Goal: Communication & Community: Participate in discussion

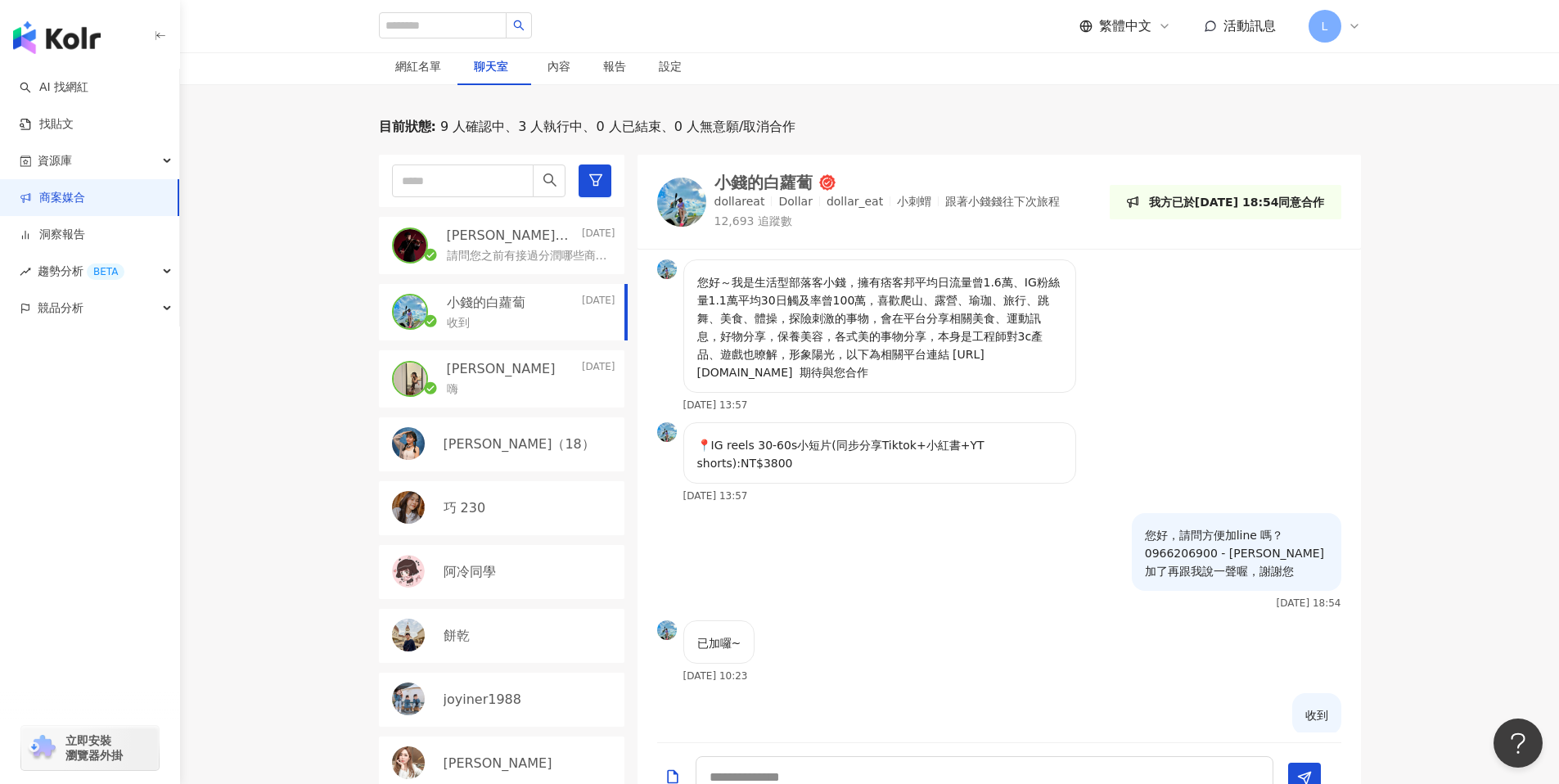
scroll to position [32, 0]
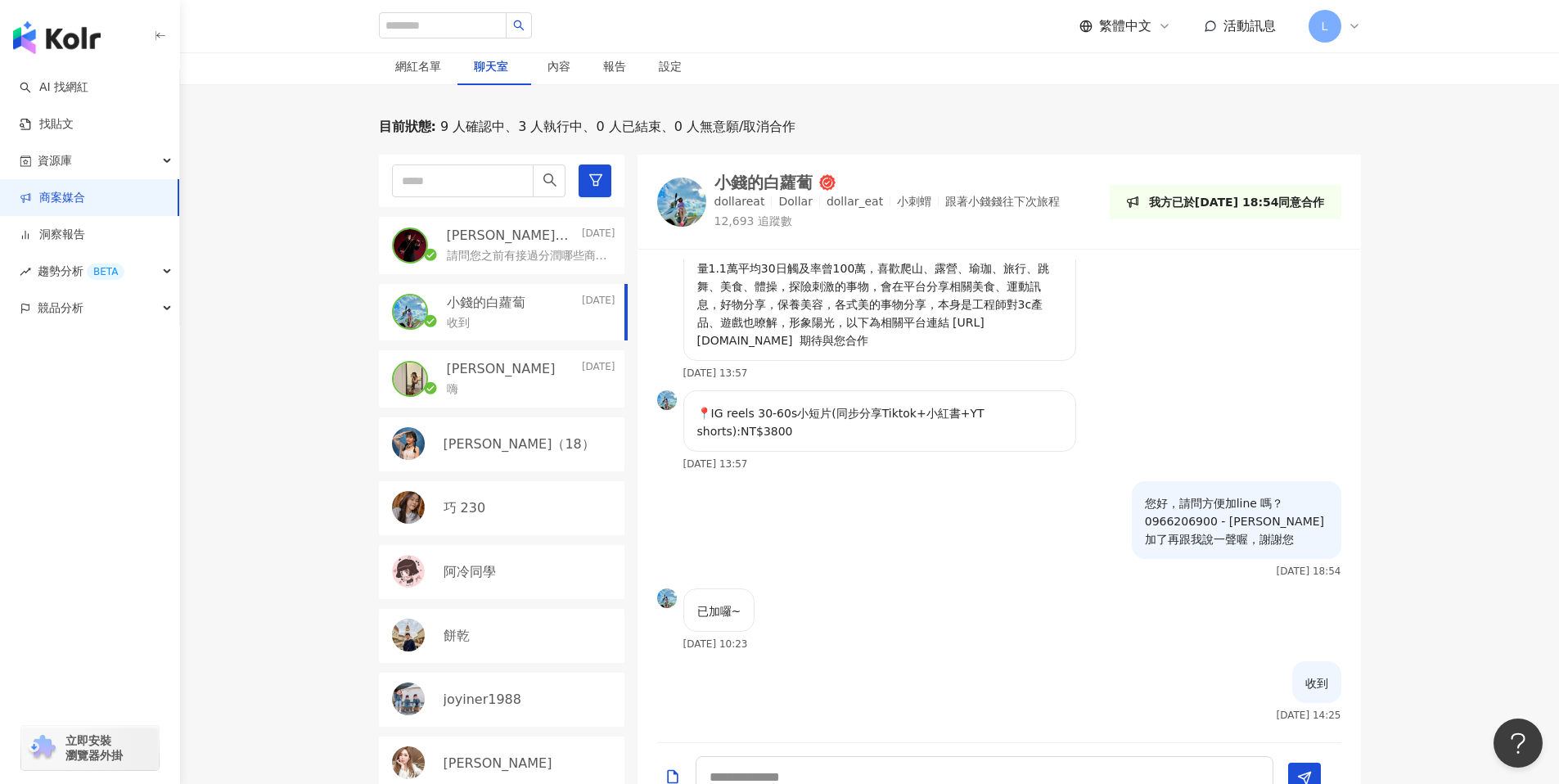
click at [306, 248] on div "目前狀態 : 9 人確認中、3 人執行中、0 人已結束、0 人無意願/取消合作 [PERSON_NAME]｜[PERSON_NAME] [DATE] 請問您之…" at bounding box center [869, 465] width 1378 height 694
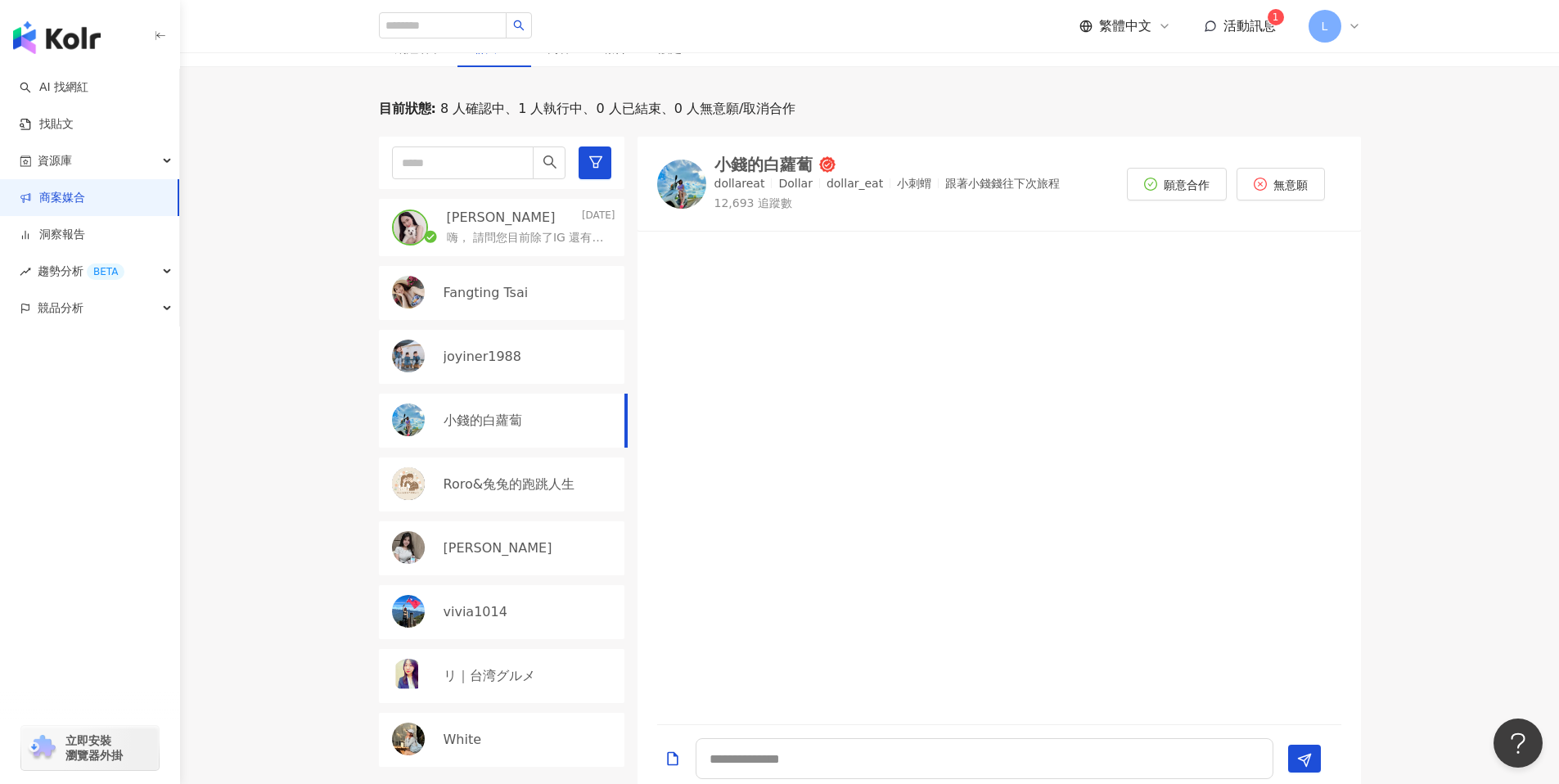
click at [266, 381] on div "目前狀態 : 8 人確認中、1 人執行中、0 人已結束、0 人無意願/取消合作 Shan Chang Yesterday 嗨， 請問您目前除了IG 還有在經營…" at bounding box center [869, 447] width 1378 height 694
click at [843, 580] on div at bounding box center [999, 478] width 724 height 473
click at [315, 360] on div "目前狀態 : 8 人確認中、1 人執行中、0 人已結束、0 人無意願/取消合作 Shan Chang Yesterday 嗨， 請問您目前除了IG 還有在經營…" at bounding box center [869, 447] width 1378 height 694
click at [854, 406] on div at bounding box center [999, 478] width 724 height 473
click at [1246, 29] on span "活動訊息" at bounding box center [1250, 26] width 52 height 15
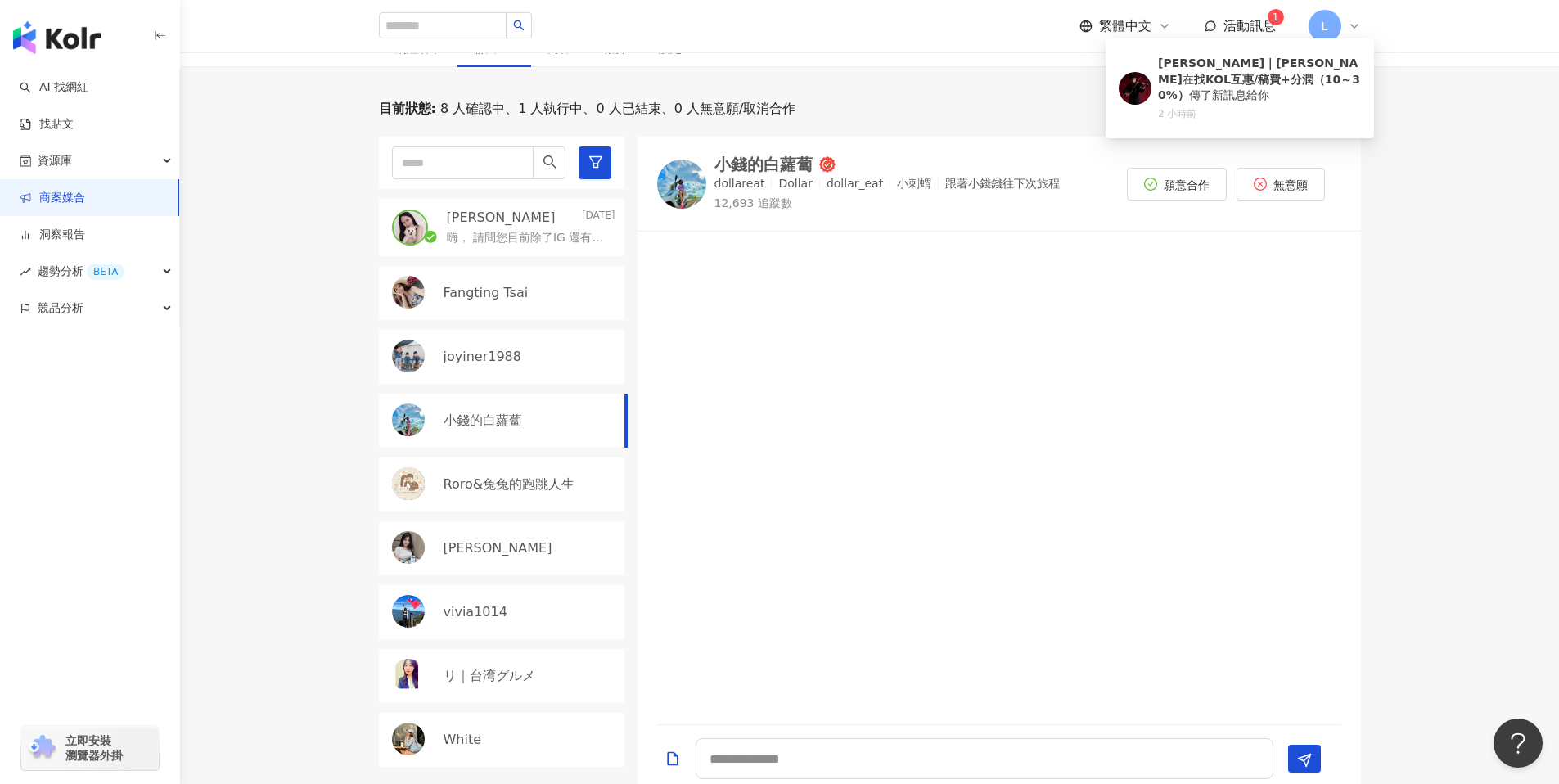
click at [1447, 335] on div "目前狀態 : 8 人確認中、1 人執行中、0 人已結束、0 人無意願/取消合作 Shan Chang Yesterday 嗨， 請問您目前除了IG 還有在經營…" at bounding box center [869, 447] width 1378 height 694
click at [925, 746] on textarea at bounding box center [984, 758] width 578 height 41
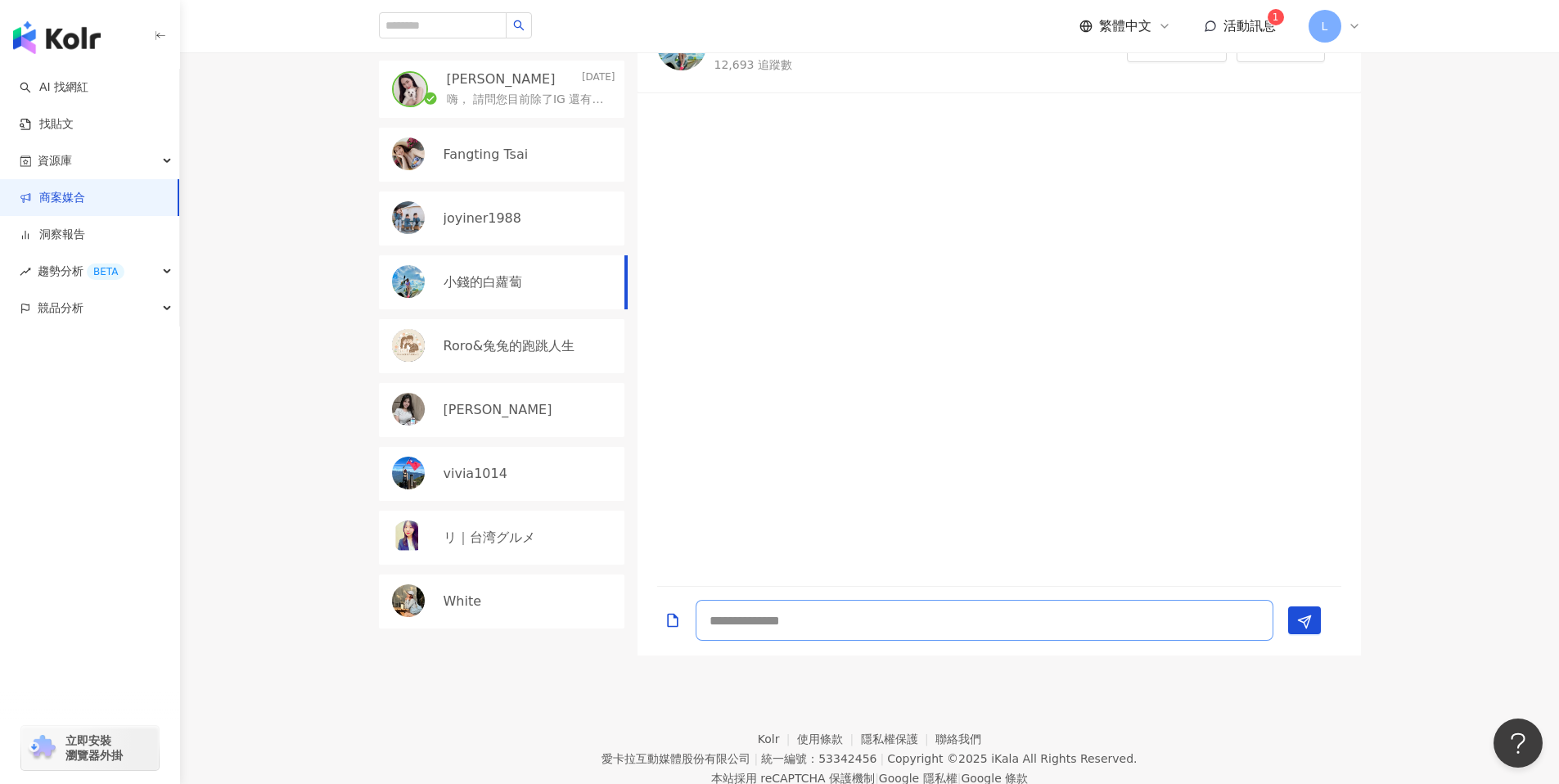
scroll to position [430, 0]
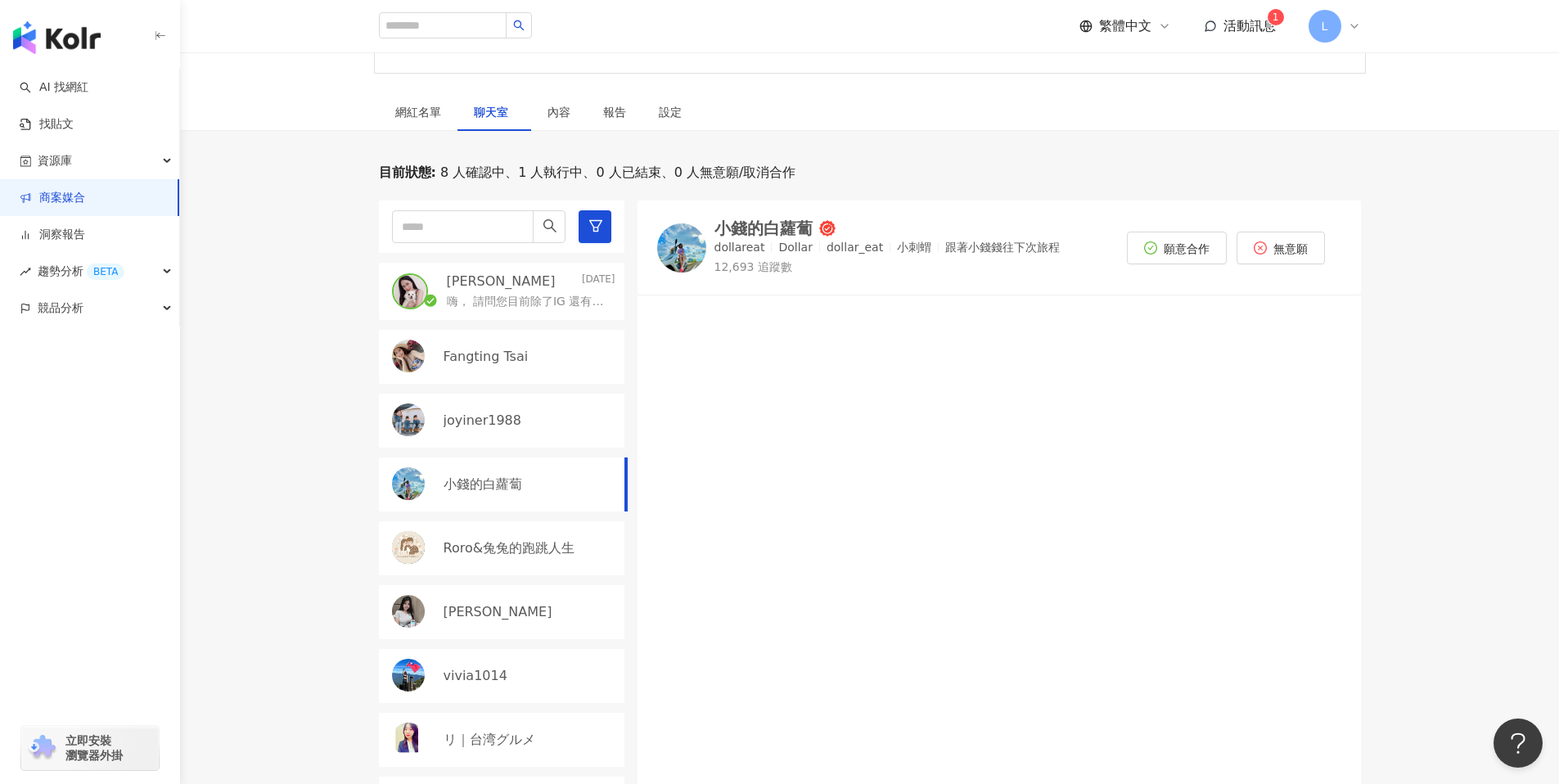
click at [896, 529] on div at bounding box center [999, 542] width 724 height 473
click at [946, 565] on div at bounding box center [999, 542] width 724 height 473
